Goal: Task Accomplishment & Management: Complete application form

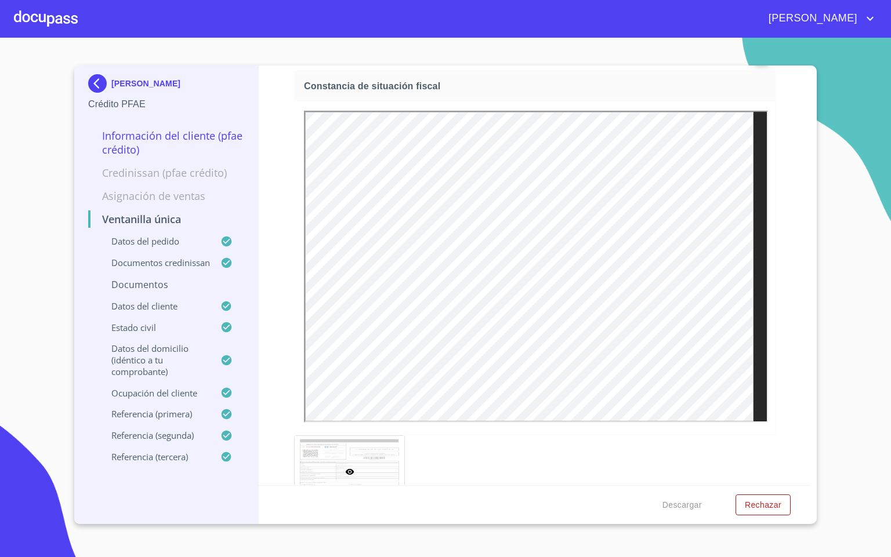
click at [54, 25] on div at bounding box center [46, 18] width 64 height 37
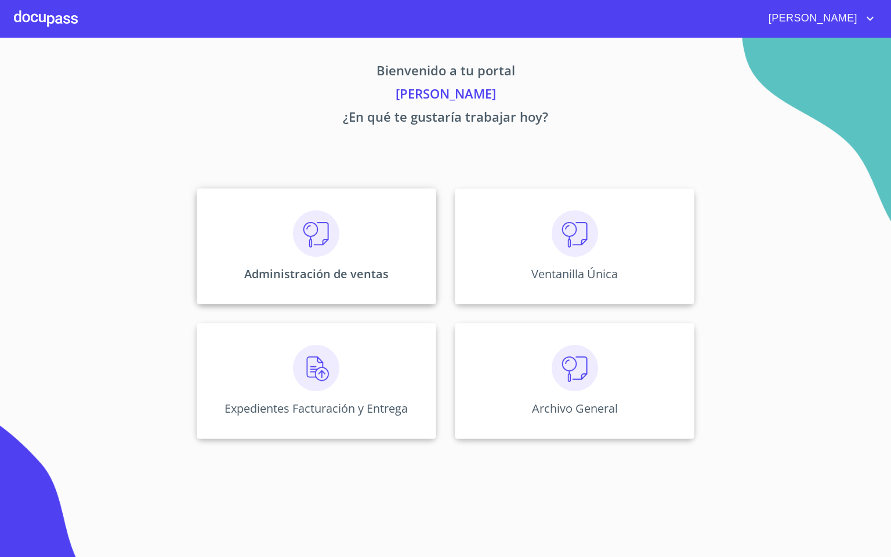
click at [256, 241] on div "Administración de ventas" at bounding box center [317, 247] width 240 height 116
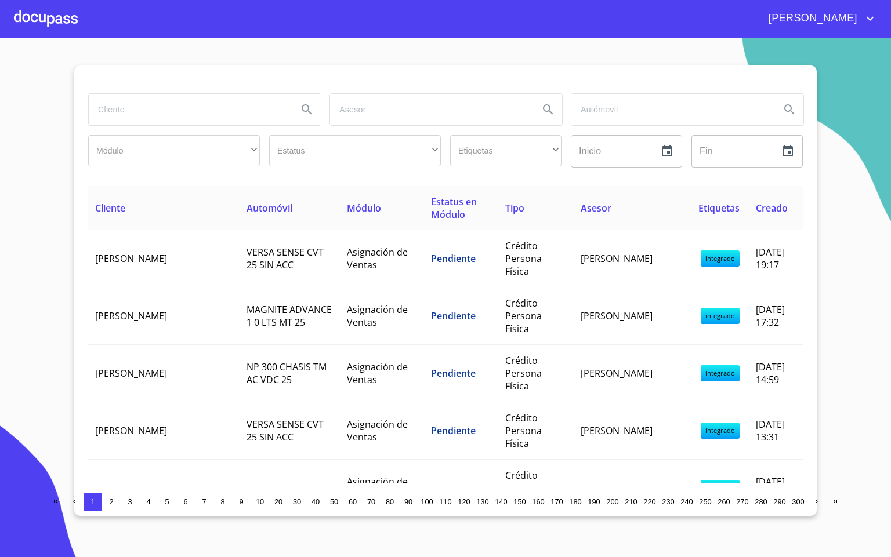
click at [105, 117] on input "search" at bounding box center [189, 109] width 200 height 31
type input "[PERSON_NAME]"
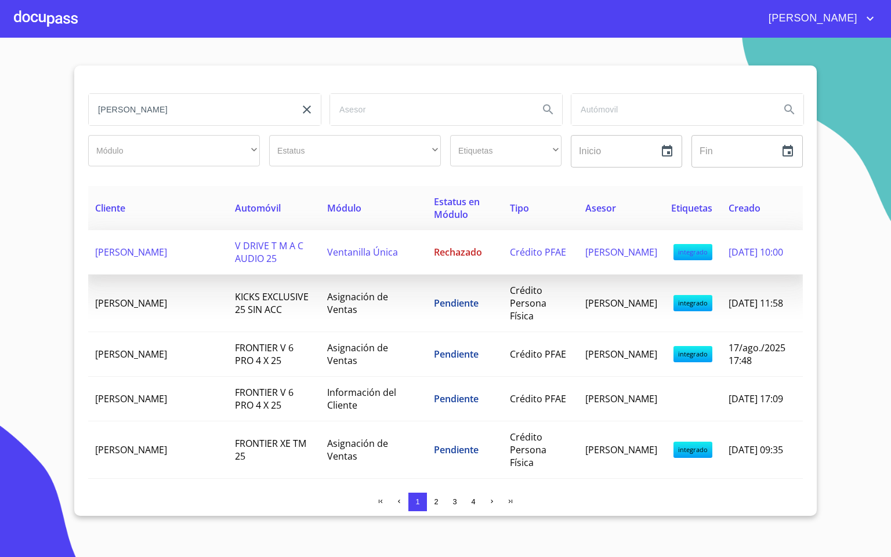
click at [183, 256] on td "[PERSON_NAME]" at bounding box center [158, 252] width 140 height 45
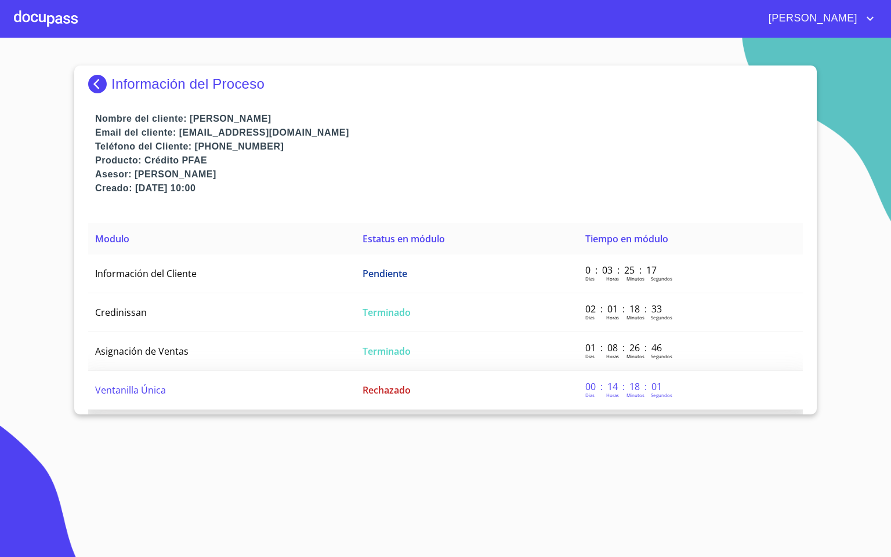
click at [324, 380] on td "Ventanilla Única" at bounding box center [221, 390] width 267 height 39
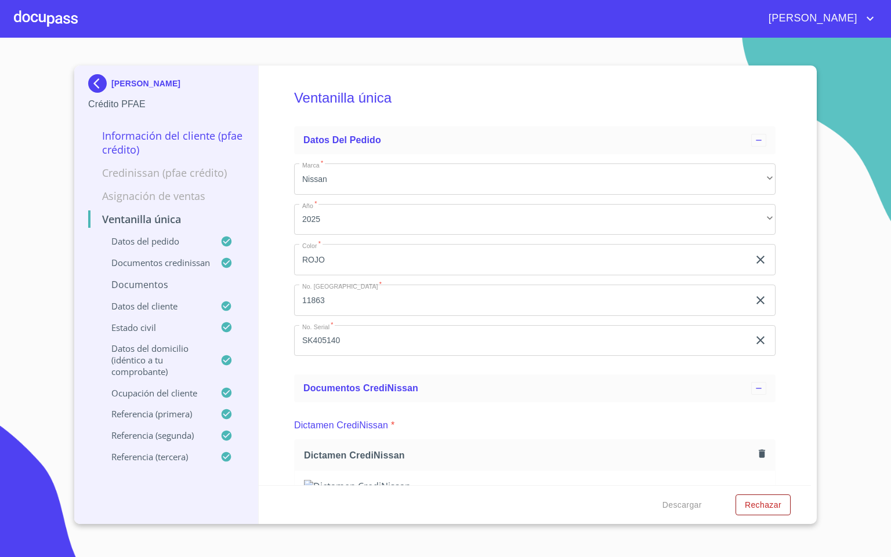
click at [277, 349] on div "Ventanilla única Datos del pedido Marca   * Nissan ​ Año   * 2025 ​ Color   * R…" at bounding box center [535, 276] width 553 height 420
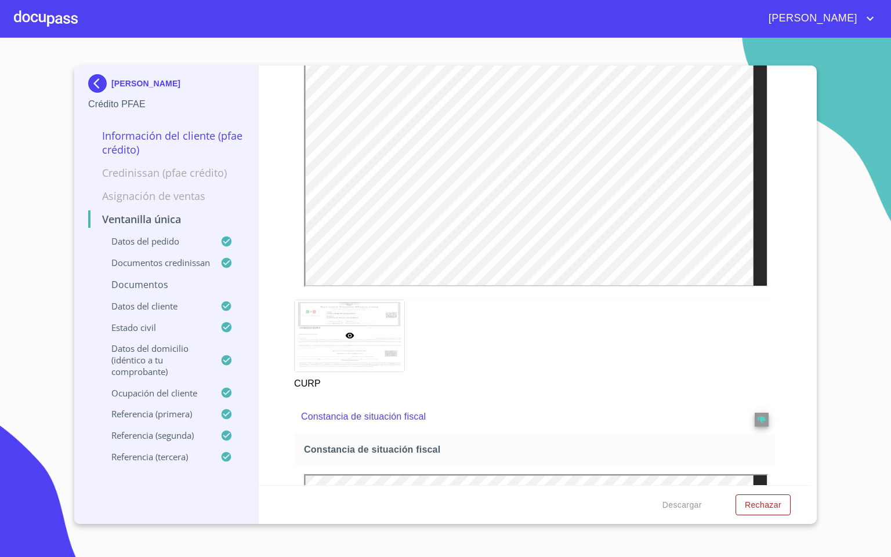
scroll to position [3204, 0]
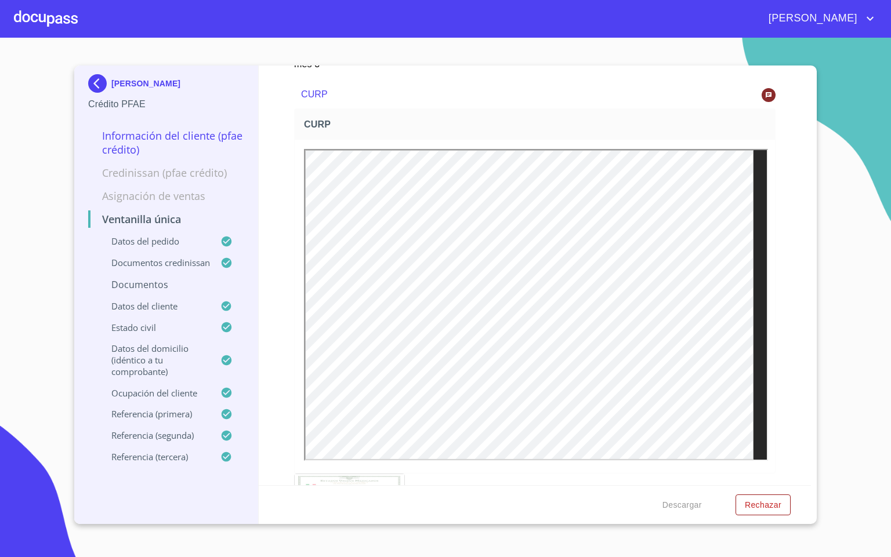
drag, startPoint x: 51, startPoint y: 11, endPoint x: 57, endPoint y: 9, distance: 6.8
click at [57, 9] on div at bounding box center [46, 18] width 64 height 37
